Goal: Information Seeking & Learning: Find specific fact

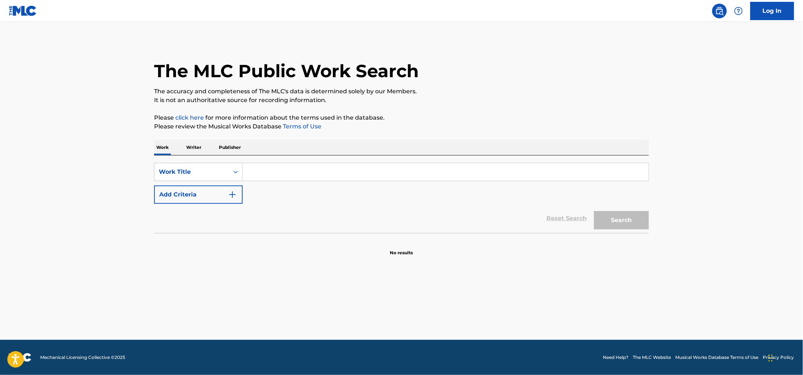
click at [200, 149] on p "Writer" at bounding box center [193, 147] width 19 height 15
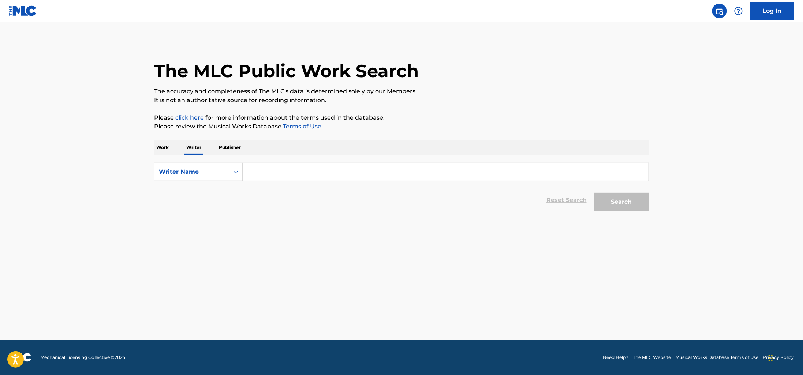
click at [214, 169] on div "Writer Name" at bounding box center [192, 172] width 66 height 9
click at [196, 195] on div "Writer IPI" at bounding box center [198, 190] width 88 height 18
click at [383, 168] on input "Search Form" at bounding box center [446, 172] width 406 height 18
paste input "01075909532"
type input "01075909532"
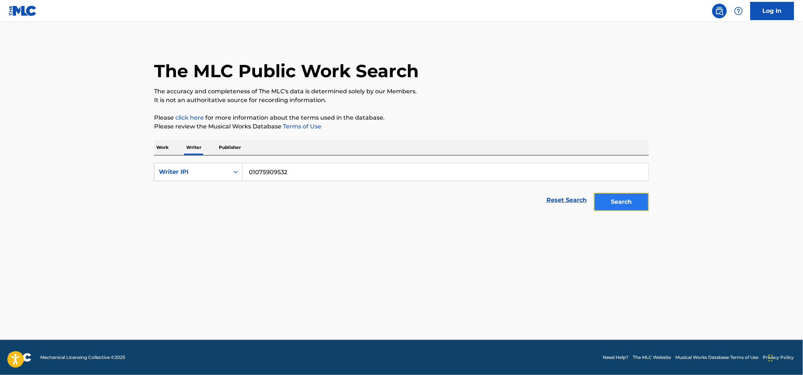
click at [620, 199] on button "Search" at bounding box center [621, 202] width 55 height 18
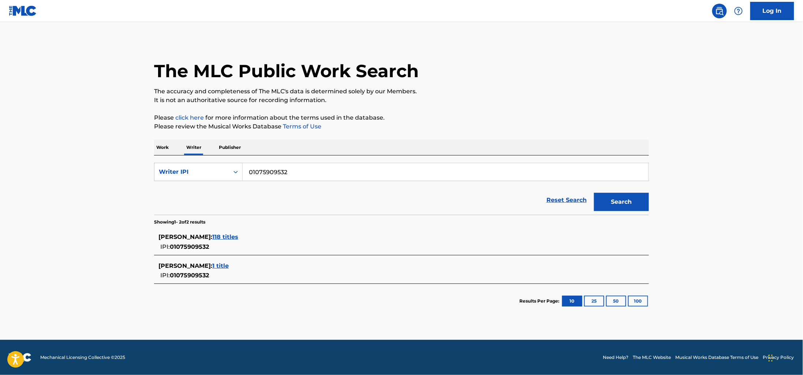
click at [238, 237] on span "118 titles" at bounding box center [225, 236] width 26 height 7
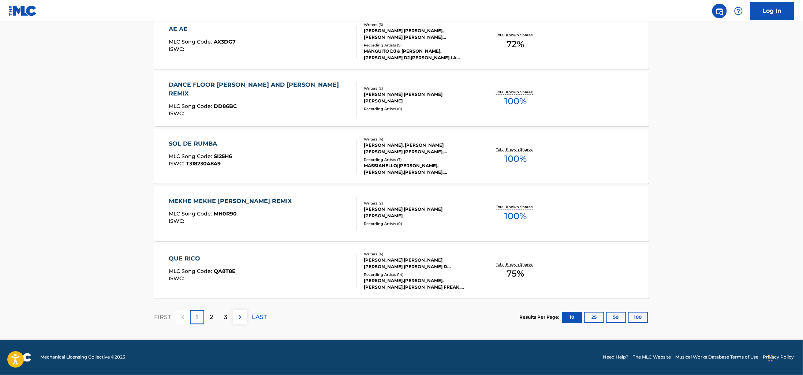
scroll to position [328, 0]
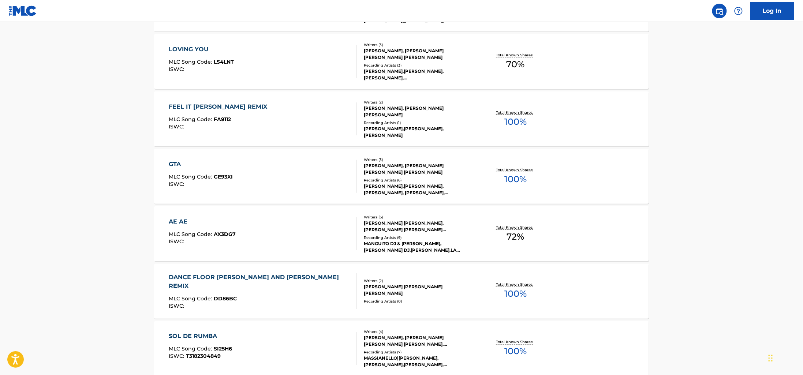
click at [331, 116] on div "FEEL IT [PERSON_NAME] REMIX MLC Song Code : FA9112 ISWC :" at bounding box center [263, 118] width 188 height 33
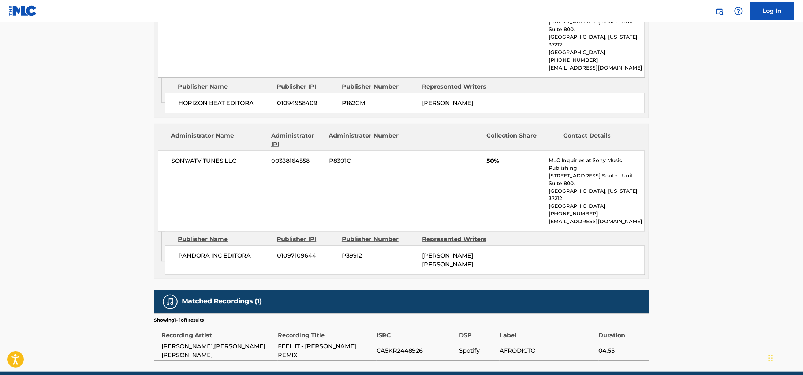
scroll to position [409, 0]
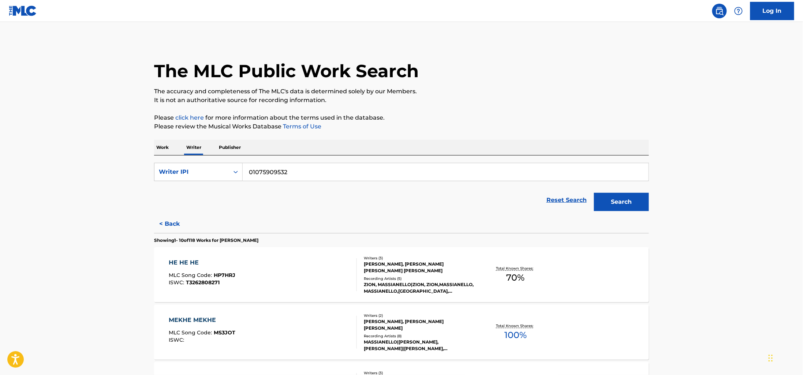
click at [198, 281] on span "T3262808271" at bounding box center [203, 282] width 34 height 7
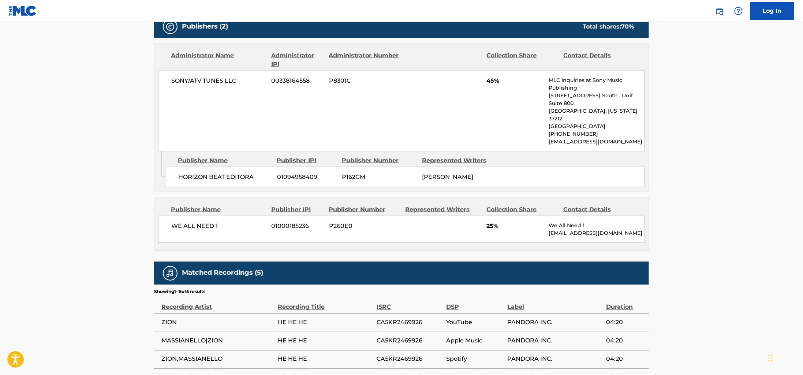
scroll to position [367, 0]
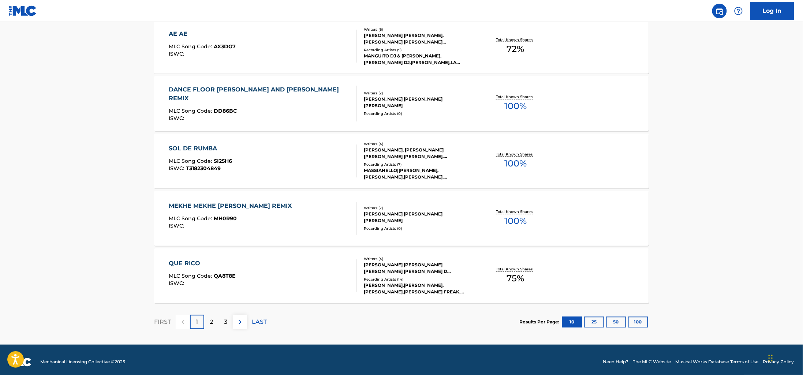
scroll to position [521, 0]
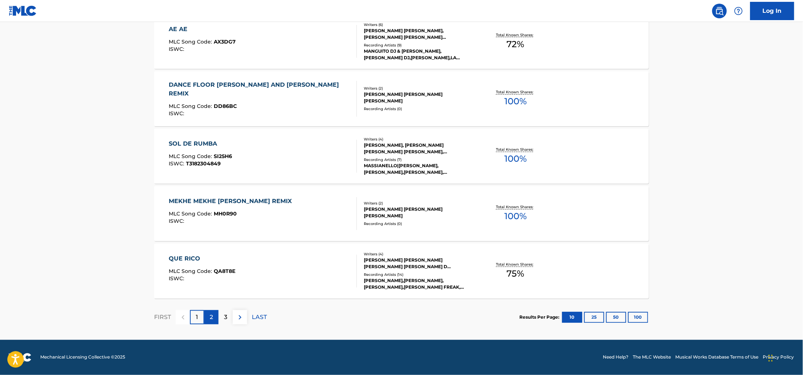
click at [215, 321] on div "2" at bounding box center [211, 317] width 14 height 14
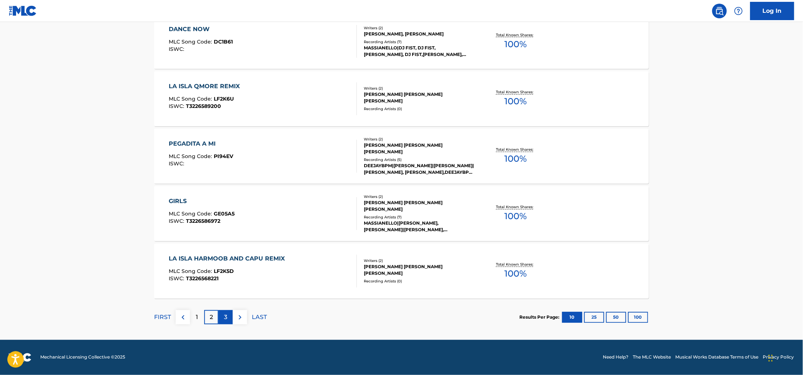
click at [228, 317] on div "3" at bounding box center [225, 317] width 14 height 14
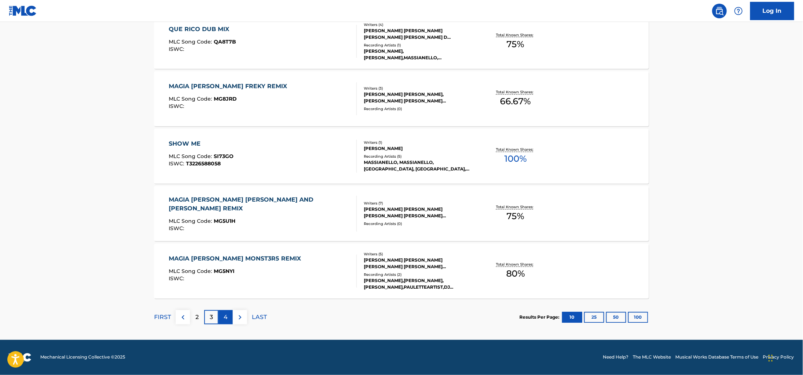
click at [229, 318] on div "4" at bounding box center [225, 317] width 14 height 14
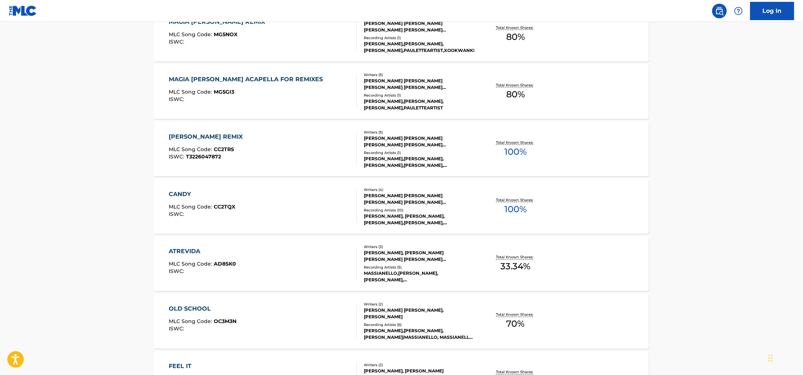
scroll to position [349, 0]
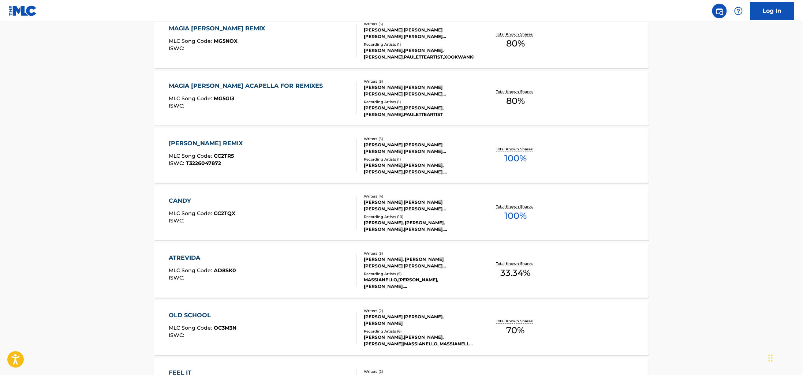
click at [262, 166] on div "CARTAGENA DAYVI REMIX MLC Song Code : CC2TR5 ISWC : T3226047872" at bounding box center [263, 155] width 188 height 33
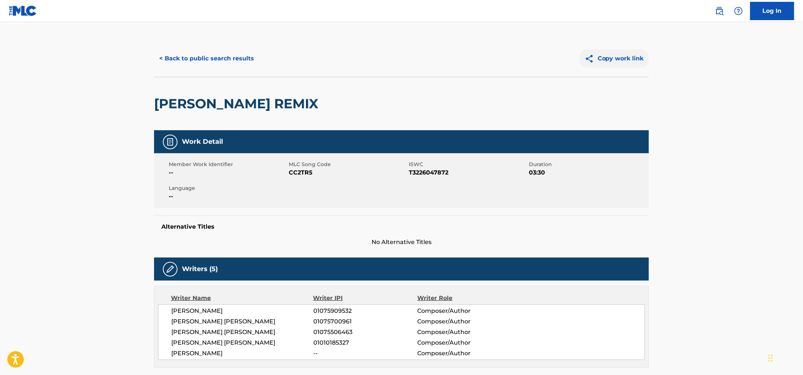
click at [615, 56] on button "Copy work link" at bounding box center [614, 58] width 69 height 18
click at [206, 55] on button "< Back to public search results" at bounding box center [206, 58] width 105 height 18
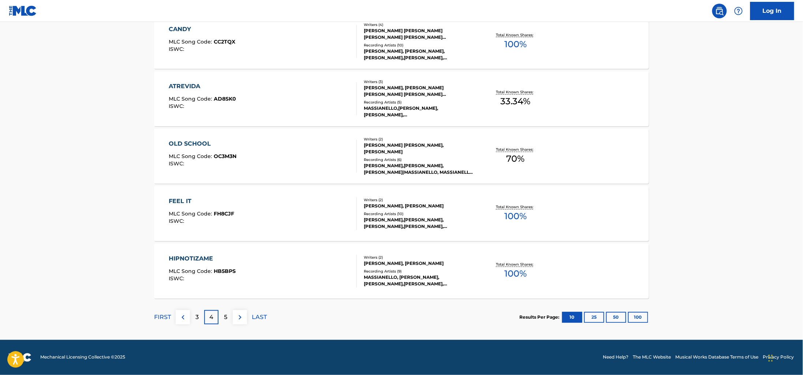
scroll to position [519, 0]
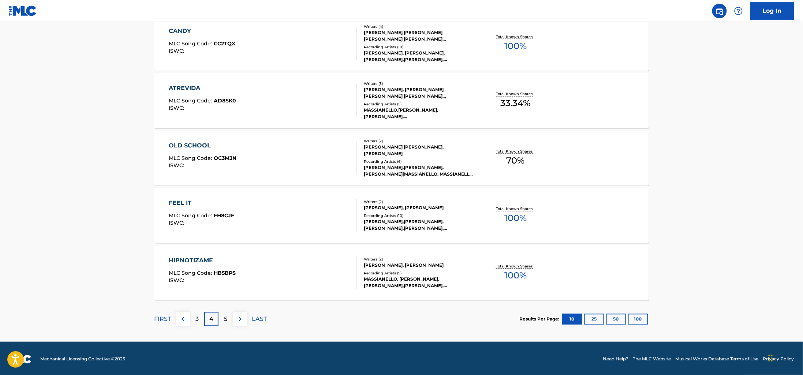
click at [311, 52] on div "CANDY MLC Song Code : CC2TQX ISWC :" at bounding box center [263, 43] width 188 height 33
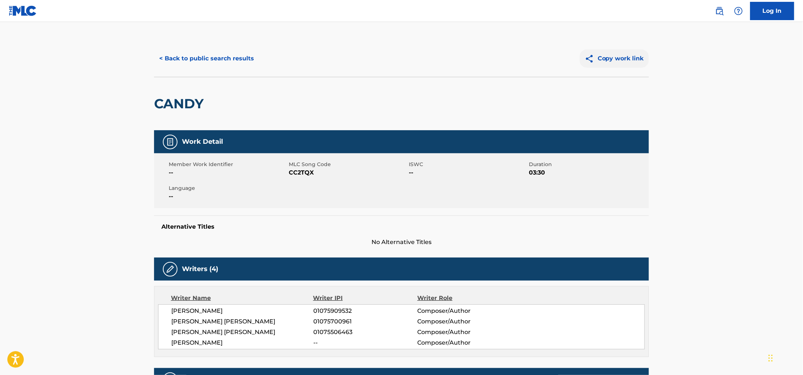
click at [623, 56] on button "Copy work link" at bounding box center [614, 58] width 69 height 18
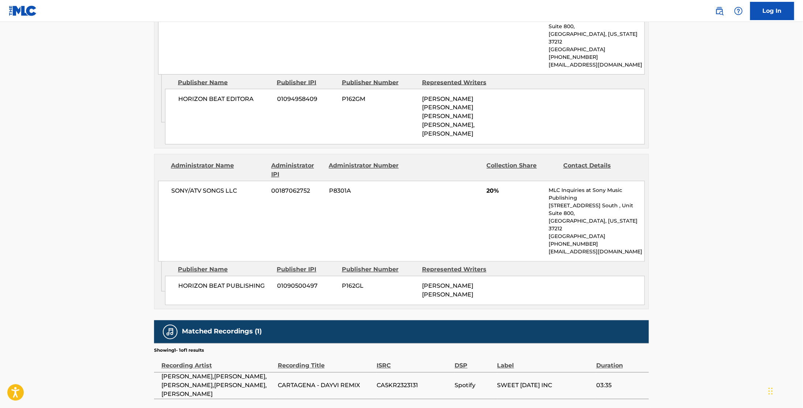
scroll to position [498, 0]
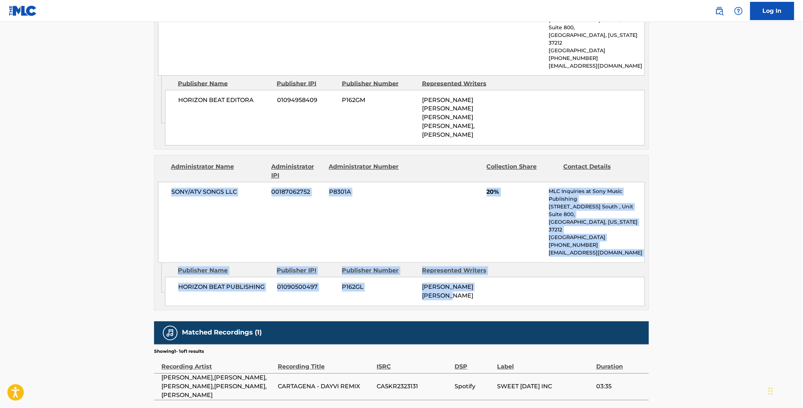
drag, startPoint x: 499, startPoint y: 276, endPoint x: 160, endPoint y: 183, distance: 351.9
click at [160, 183] on div "Administrator Name Administrator IPI Administrator Number Collection Share Cont…" at bounding box center [401, 233] width 495 height 156
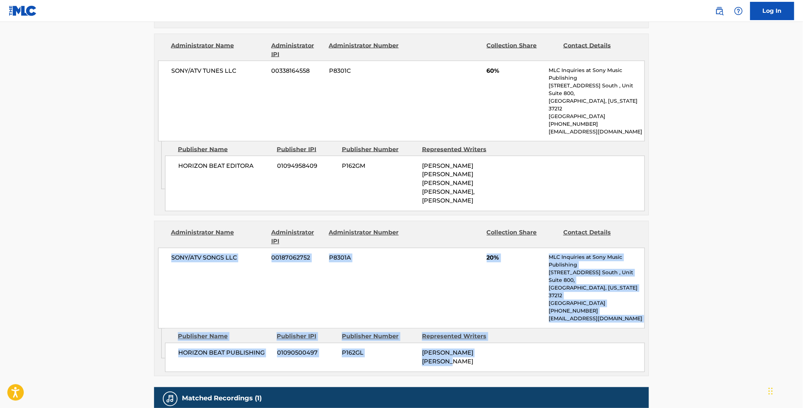
scroll to position [432, 0]
drag, startPoint x: 486, startPoint y: 191, endPoint x: 455, endPoint y: 179, distance: 33.4
click at [455, 179] on div "[PERSON_NAME] [PERSON_NAME] [PERSON_NAME] [PERSON_NAME], [PERSON_NAME]" at bounding box center [459, 184] width 75 height 44
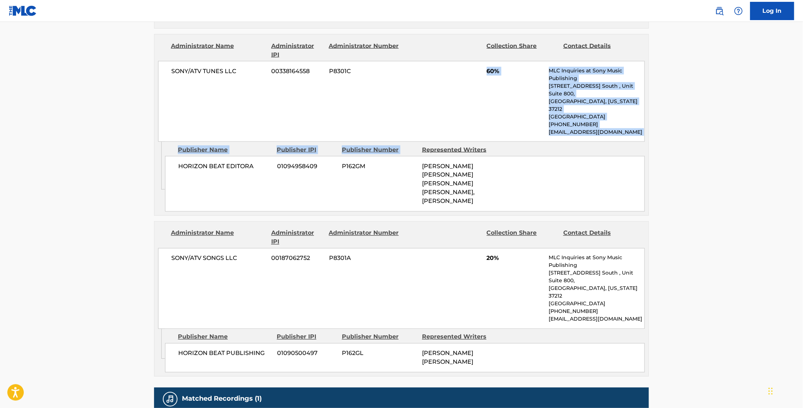
drag, startPoint x: 467, startPoint y: 74, endPoint x: 652, endPoint y: 132, distance: 193.7
click at [652, 132] on div "Copy work link CARTAGENA DAYVI REMIX Work Detail Member Work Identifier -- MLC …" at bounding box center [401, 37] width 512 height 858
click at [560, 87] on p "[STREET_ADDRESS] South , Unit Suite 800," at bounding box center [596, 89] width 95 height 15
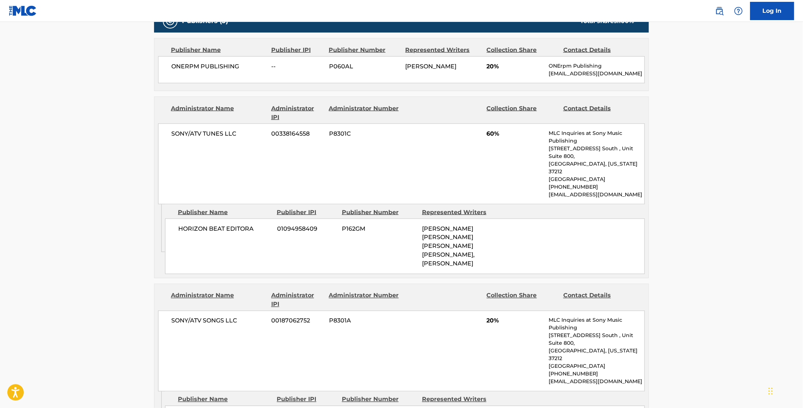
scroll to position [368, 0]
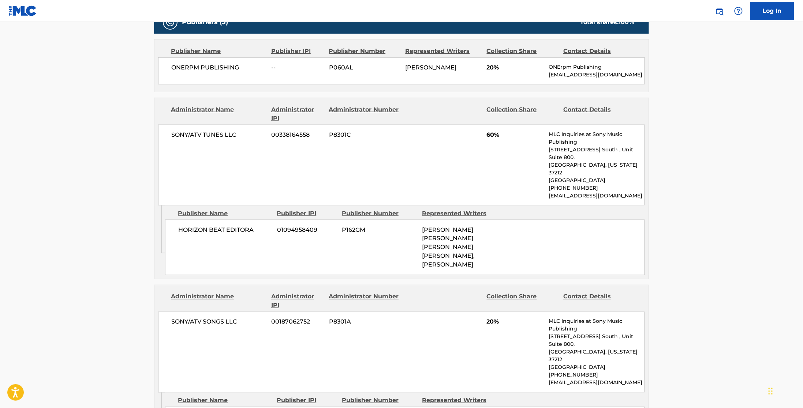
click at [559, 60] on div "ONERPM PUBLISHING -- P060AL SEBASTIAN GONZALEZ MURILLO 20% ONErpm Publishing pu…" at bounding box center [401, 70] width 487 height 27
click at [557, 79] on p "[EMAIL_ADDRESS][DOMAIN_NAME]" at bounding box center [596, 75] width 95 height 8
click at [557, 77] on p "[EMAIL_ADDRESS][DOMAIN_NAME]" at bounding box center [596, 75] width 95 height 8
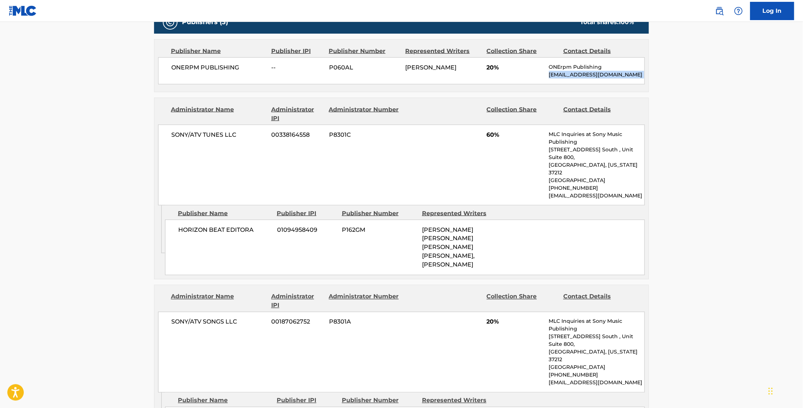
copy p "[EMAIL_ADDRESS][DOMAIN_NAME]"
